Goal: Navigation & Orientation: Find specific page/section

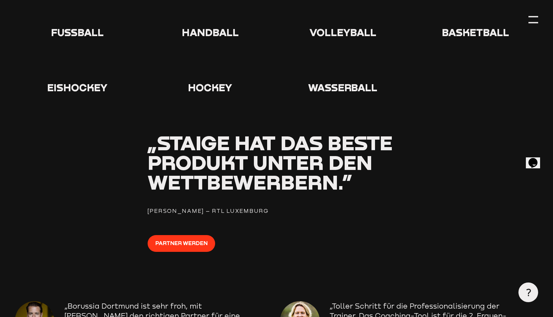
scroll to position [786, 0]
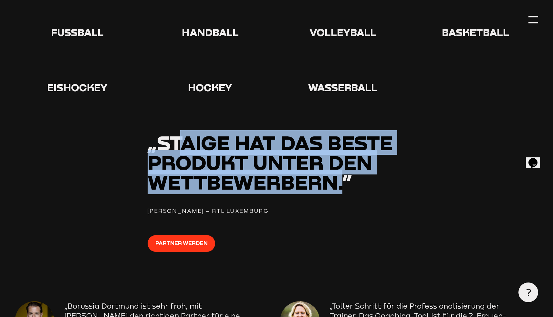
drag, startPoint x: 339, startPoint y: 180, endPoint x: 182, endPoint y: 131, distance: 164.2
click at [182, 131] on span "„Staige hat das beste Produkt unter den Wettbewerbern.”" at bounding box center [270, 162] width 245 height 64
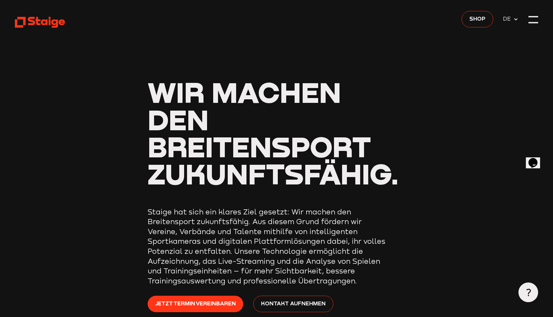
scroll to position [0, 0]
click at [30, 27] on icon at bounding box center [40, 22] width 50 height 12
click at [534, 21] on div at bounding box center [533, 20] width 10 height 10
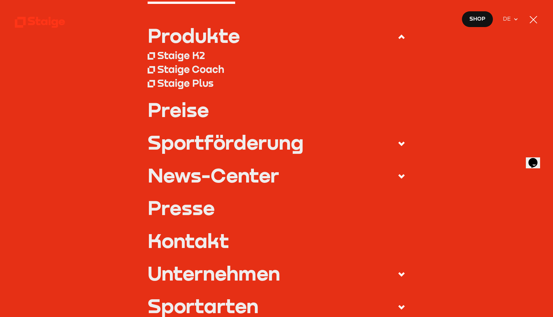
scroll to position [60, 0]
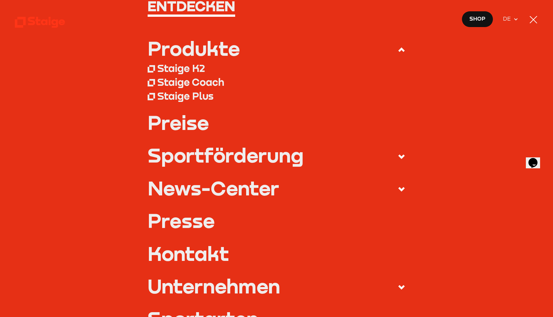
click at [532, 18] on div at bounding box center [533, 20] width 10 height 10
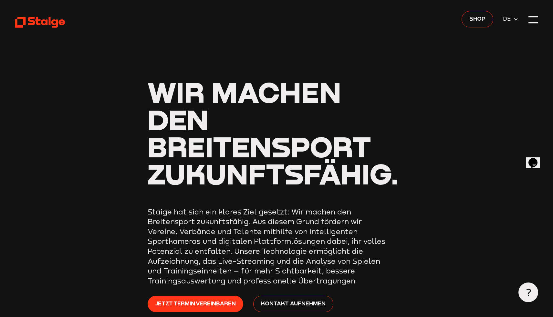
scroll to position [0, 0]
click at [477, 21] on span "Shop" at bounding box center [477, 19] width 16 height 9
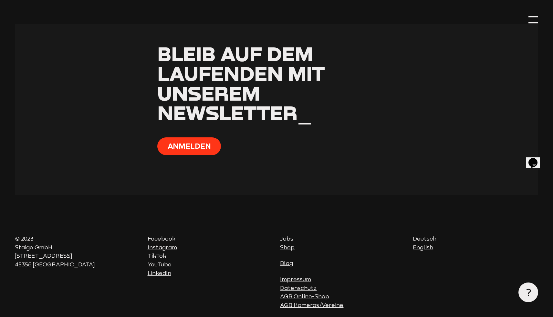
scroll to position [2530, 0]
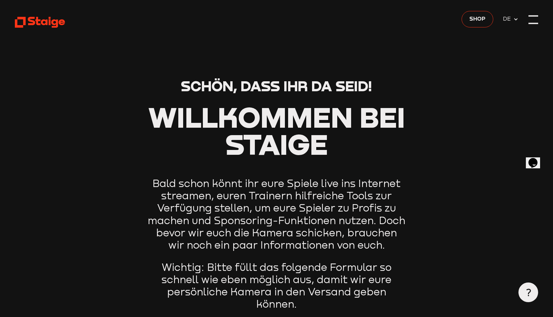
click at [534, 19] on div at bounding box center [533, 20] width 10 height 10
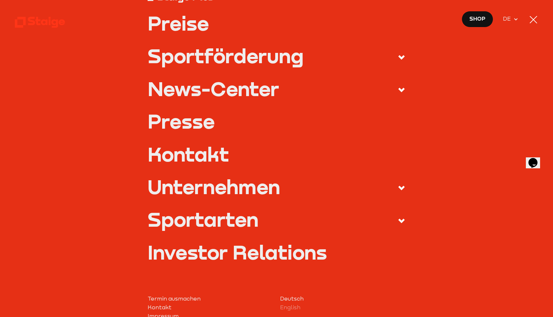
scroll to position [168, 0]
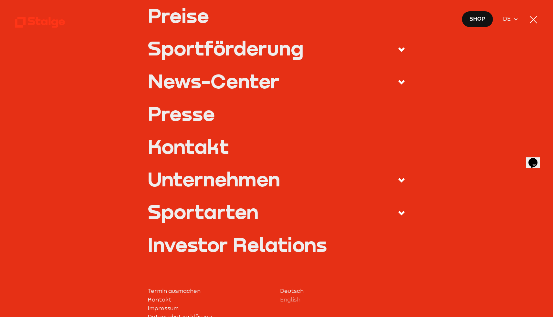
click at [403, 175] on span at bounding box center [397, 180] width 18 height 11
click at [0, 0] on input "Unternehmen" at bounding box center [0, 0] width 0 height 0
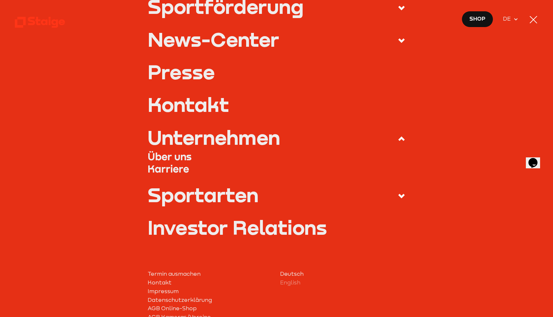
click at [162, 155] on link "Über uns" at bounding box center [277, 156] width 258 height 12
